Goal: Use online tool/utility

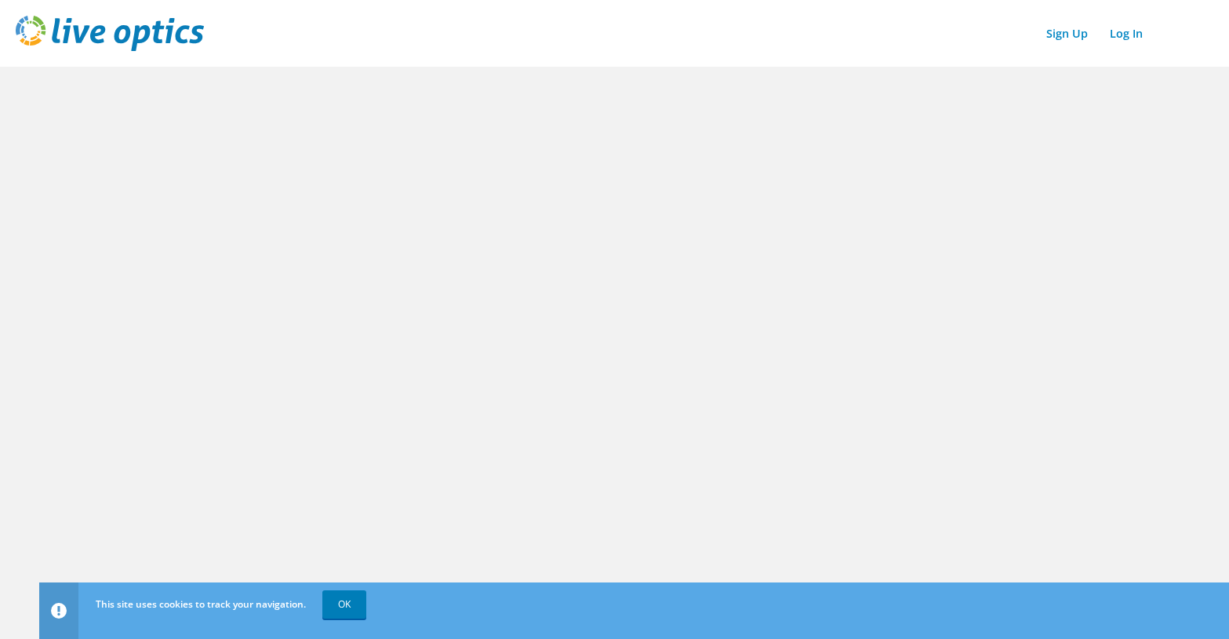
click at [0, 0] on div at bounding box center [0, 0] width 0 height 0
click at [337, 601] on link "OK" at bounding box center [344, 604] width 44 height 28
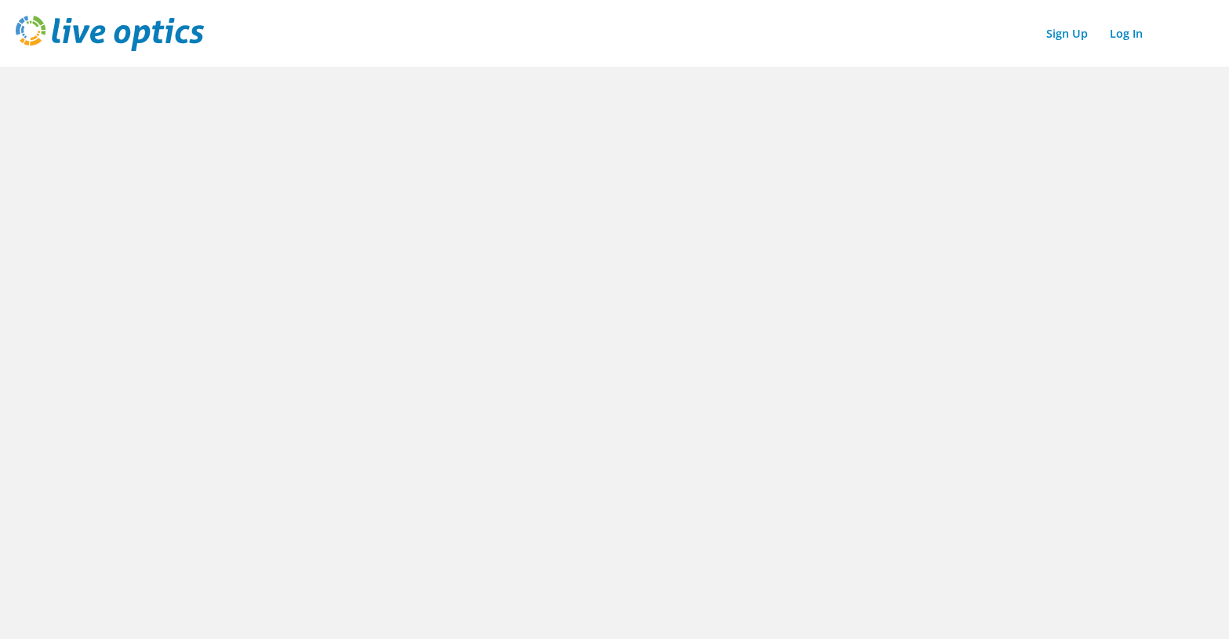
click at [0, 0] on div at bounding box center [0, 0] width 0 height 0
